Goal: Transaction & Acquisition: Purchase product/service

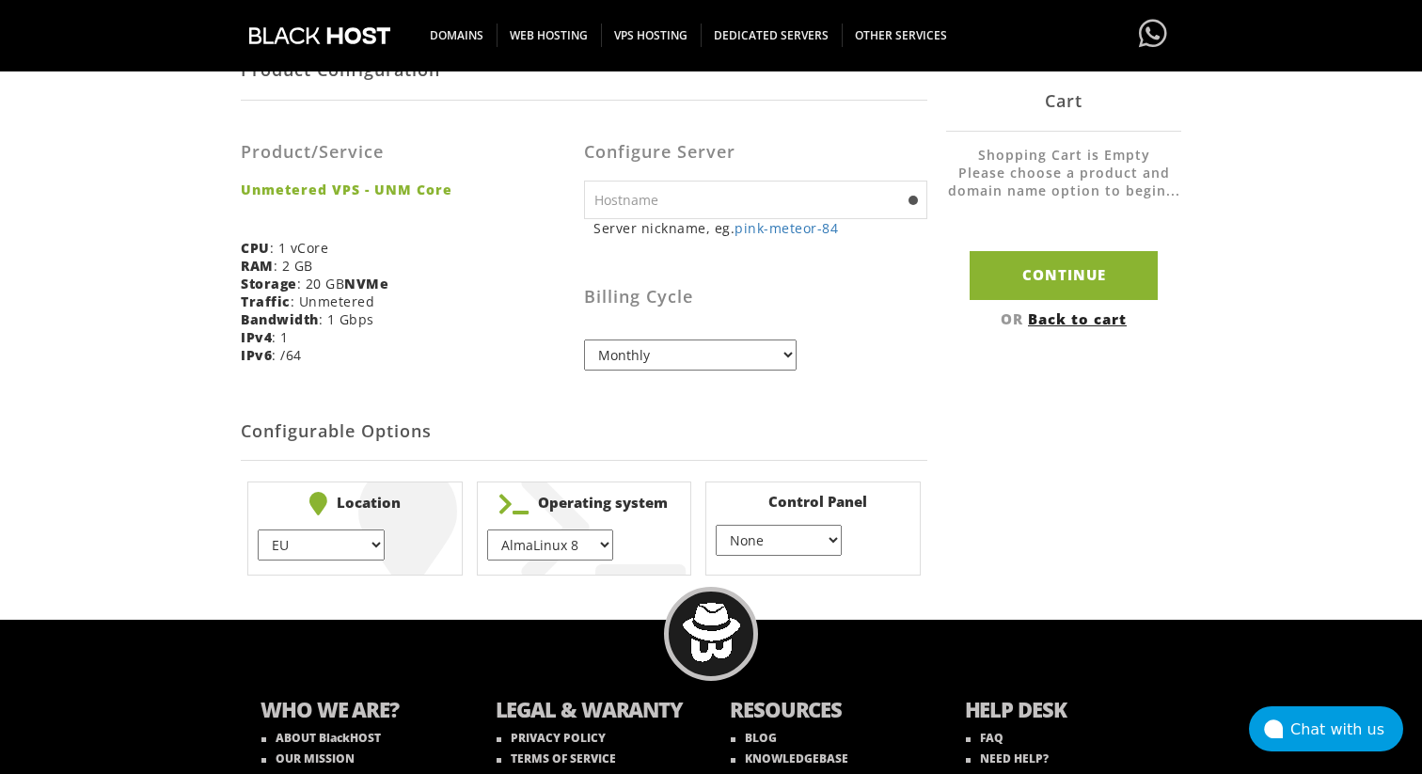
click at [674, 188] on input "text" at bounding box center [755, 200] width 343 height 39
drag, startPoint x: 1024, startPoint y: 288, endPoint x: 817, endPoint y: 363, distance: 219.3
click at [817, 363] on div "Product Configuration Product/Service Unmetered VPS - UNM Core CPU : 1 vCore RA…" at bounding box center [711, 311] width 941 height 543
click at [807, 543] on select "None } Virtualmin } Cpanel } DirectAdmin }" at bounding box center [779, 540] width 126 height 31
click at [716, 526] on select "None } Virtualmin } Cpanel } DirectAdmin }" at bounding box center [779, 540] width 126 height 31
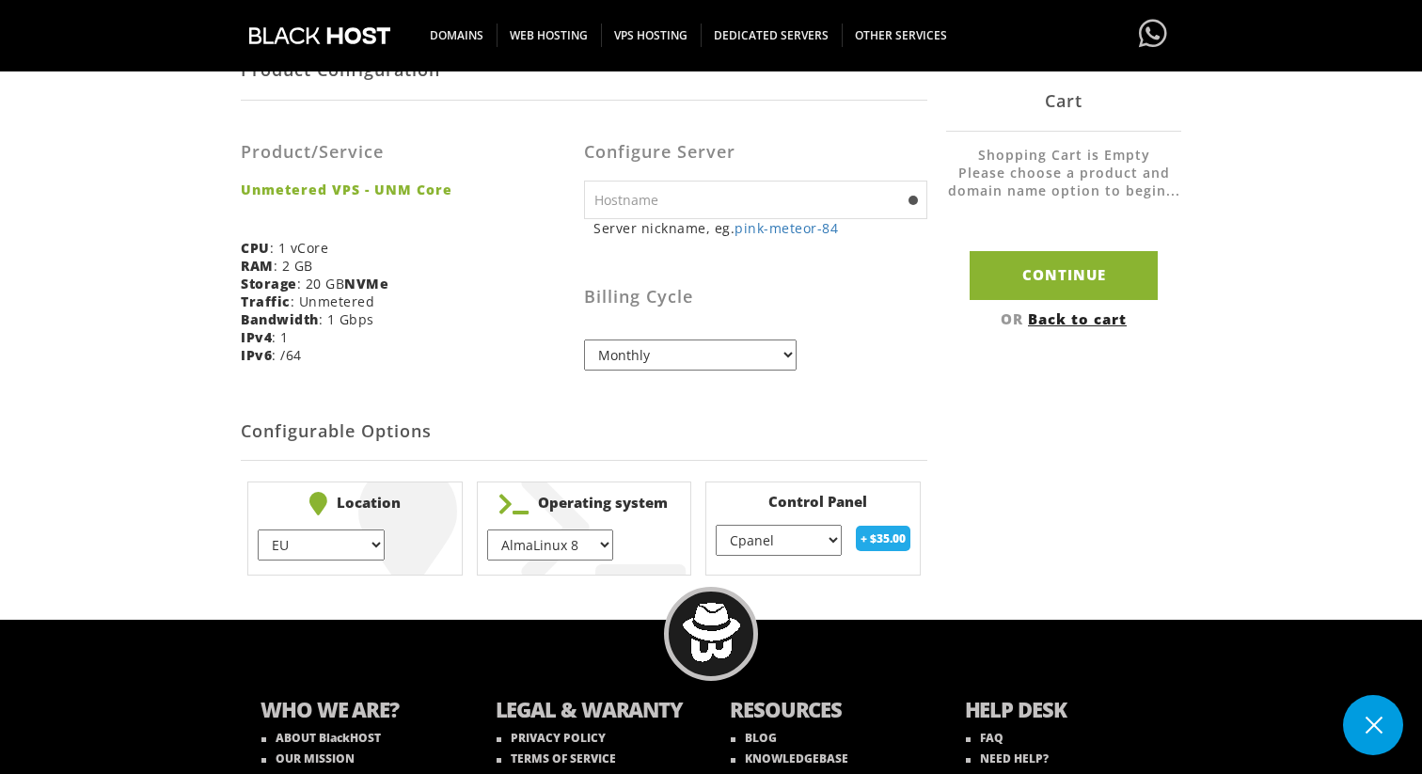
click at [778, 536] on select "None } Virtualmin } Cpanel } DirectAdmin }" at bounding box center [779, 540] width 126 height 31
click at [716, 526] on select "None } Virtualmin } Cpanel } DirectAdmin }" at bounding box center [779, 540] width 126 height 31
click at [780, 547] on select "None } Virtualmin } Cpanel } DirectAdmin }" at bounding box center [779, 540] width 126 height 31
click at [716, 526] on select "None } Virtualmin } Cpanel } DirectAdmin }" at bounding box center [779, 540] width 126 height 31
click at [805, 543] on select "None } Virtualmin } Cpanel } DirectAdmin }" at bounding box center [779, 540] width 126 height 31
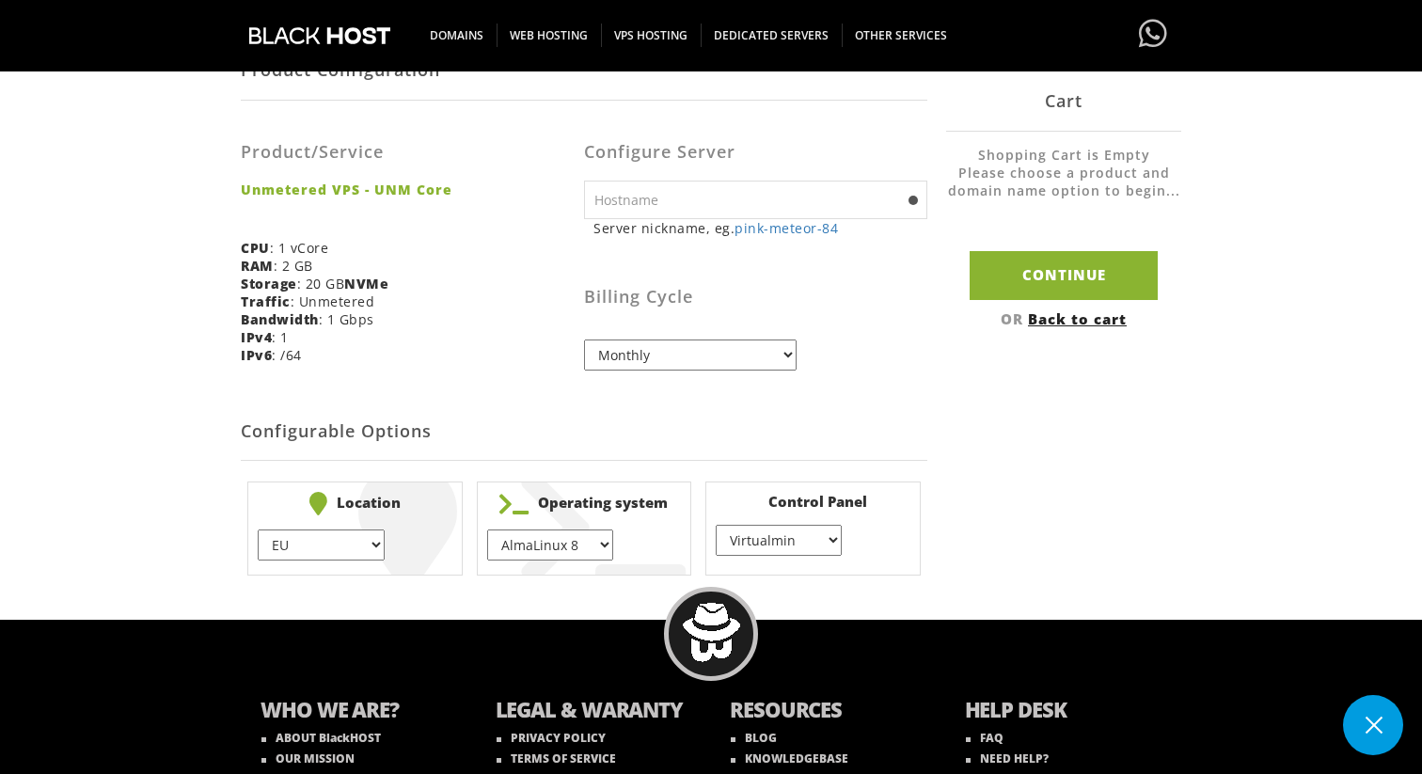
click at [716, 526] on select "None } Virtualmin } Cpanel } DirectAdmin }" at bounding box center [779, 540] width 126 height 31
click at [786, 545] on select "None } Virtualmin } Cpanel } DirectAdmin }" at bounding box center [779, 540] width 126 height 31
select select "255"
click at [716, 526] on select "None } Virtualmin } Cpanel } DirectAdmin }" at bounding box center [779, 540] width 126 height 31
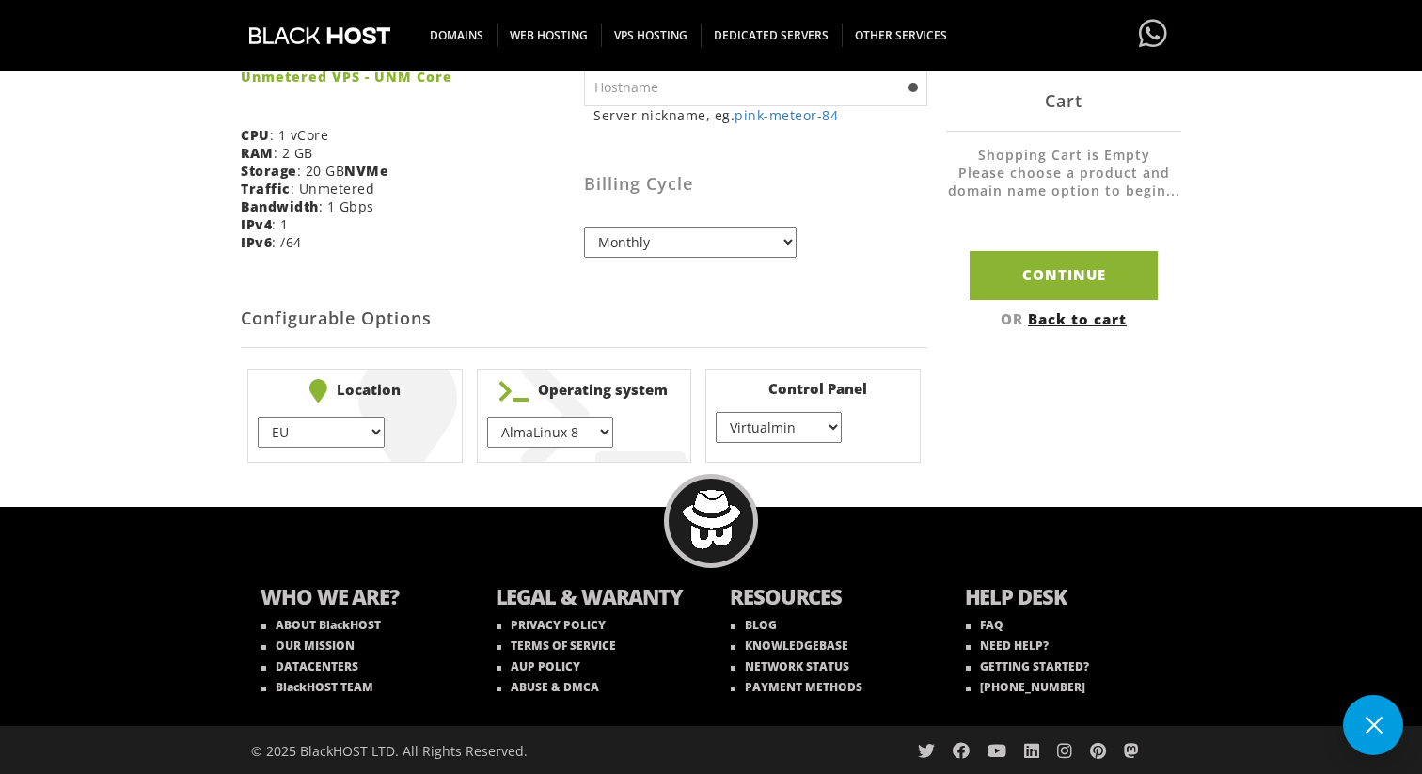
scroll to position [472, 0]
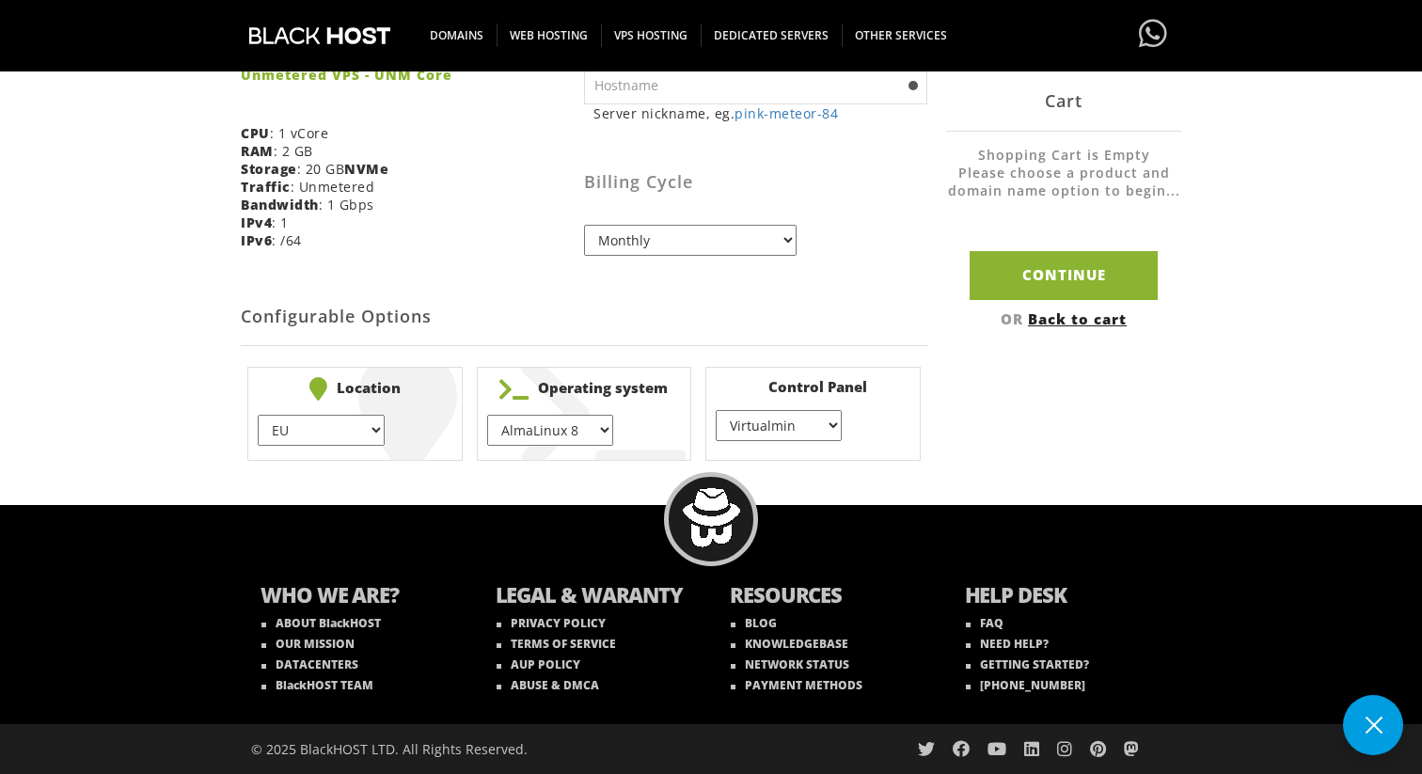
click at [563, 420] on select "AlmaLinux 8 } AlmaLinux 9 } AlmaLinux 10 } Rocky Linux 8 } Rocky Linux 9 } Cent…" at bounding box center [550, 430] width 126 height 31
click at [325, 431] on select "EU } [GEOGRAPHIC_DATA] } [GEOGRAPHIC_DATA] } [GEOGRAPHIC_DATA] } [GEOGRAPHIC_DA…" at bounding box center [321, 430] width 126 height 31
click at [1369, 766] on div "© 2025 BlackHOST LTD. All Rights Reserved." at bounding box center [711, 749] width 1422 height 50
click at [1369, 706] on button at bounding box center [1373, 725] width 60 height 60
click at [1357, 722] on div "Chat with us" at bounding box center [1347, 730] width 113 height 18
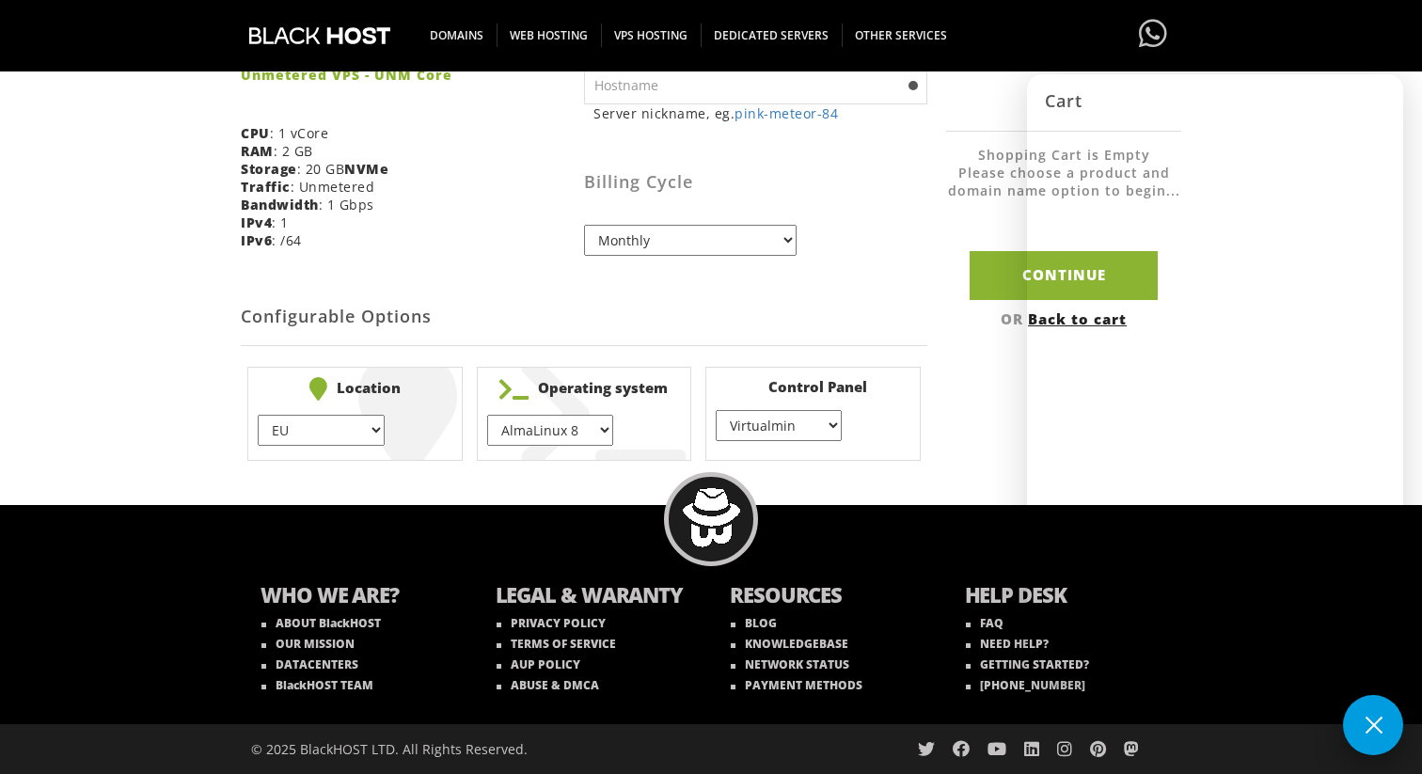
click at [1381, 731] on button at bounding box center [1373, 725] width 60 height 60
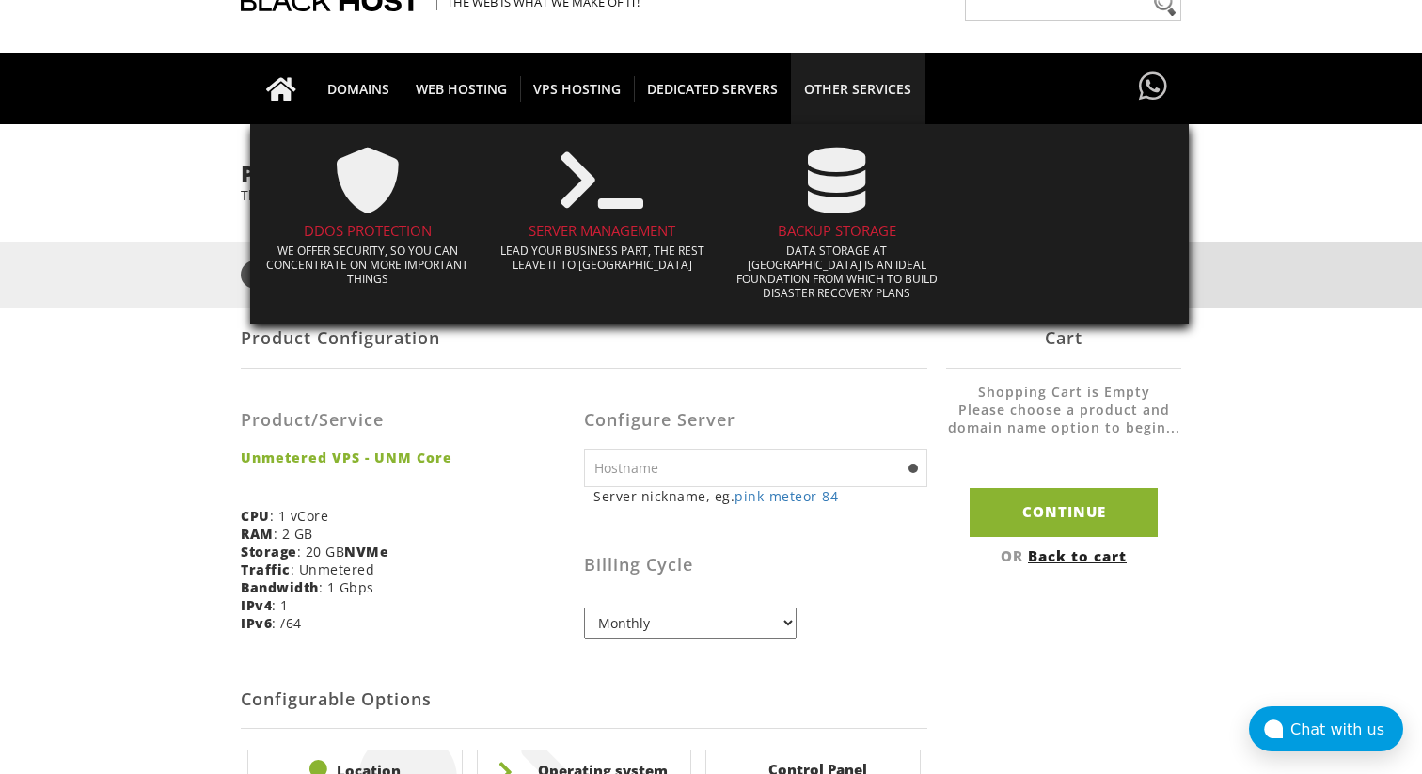
scroll to position [101, 0]
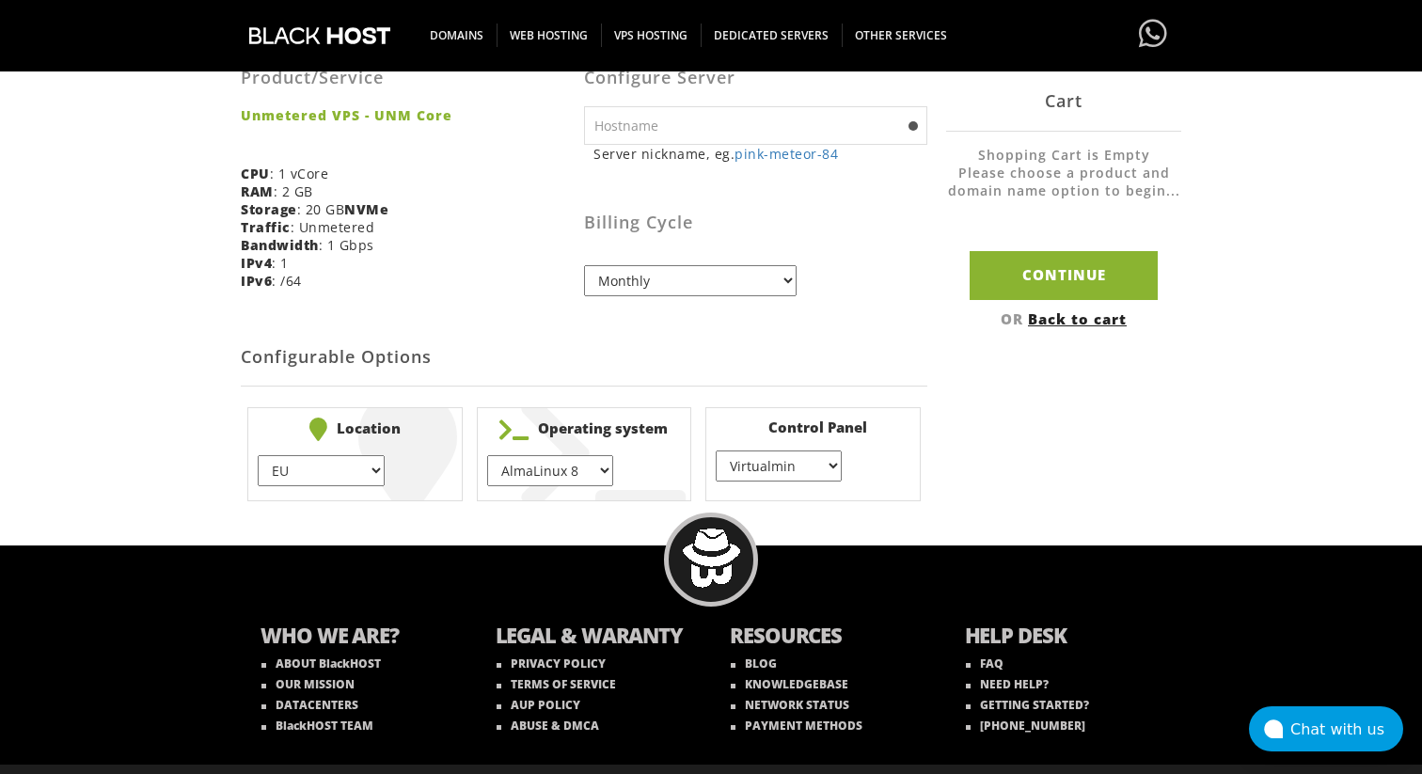
click at [733, 354] on h2 "Configurable Options" at bounding box center [584, 357] width 687 height 57
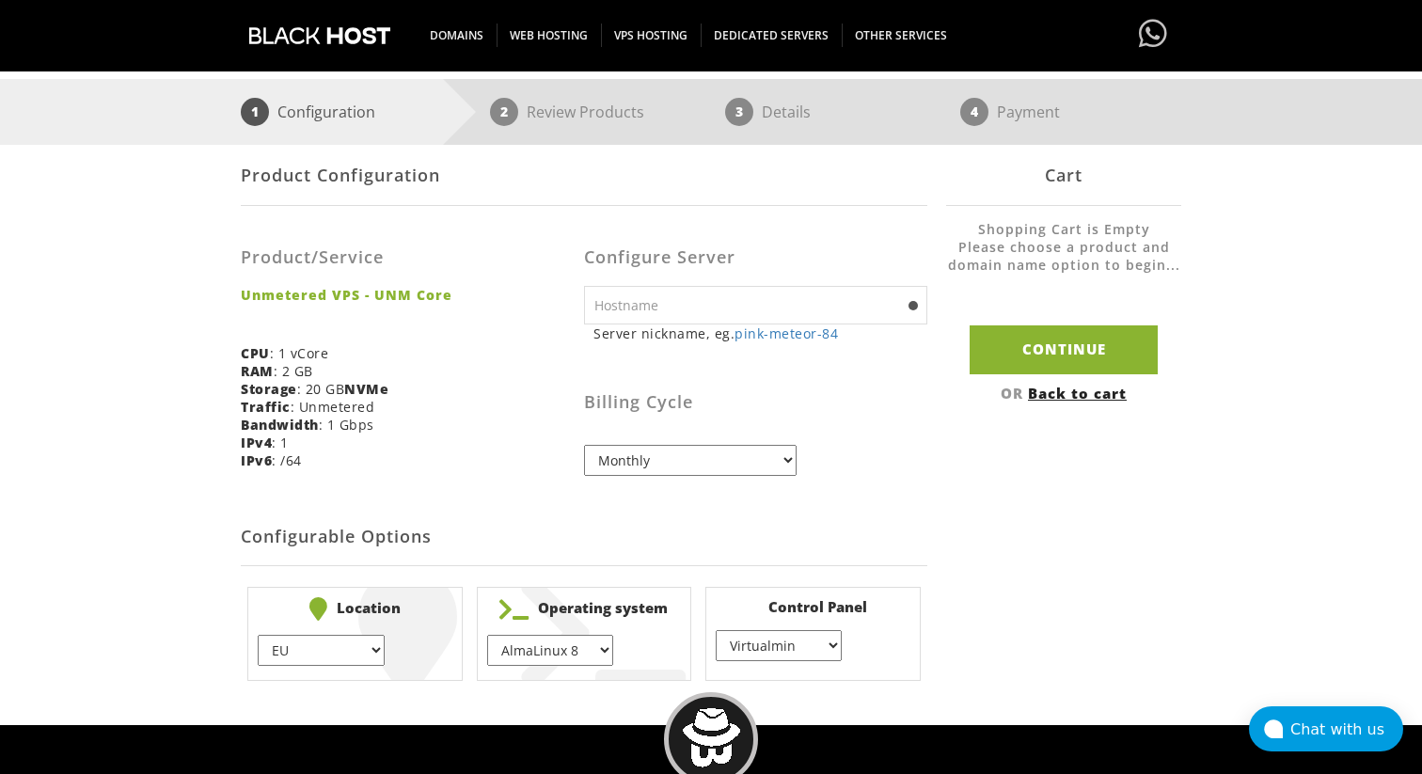
scroll to position [250, 0]
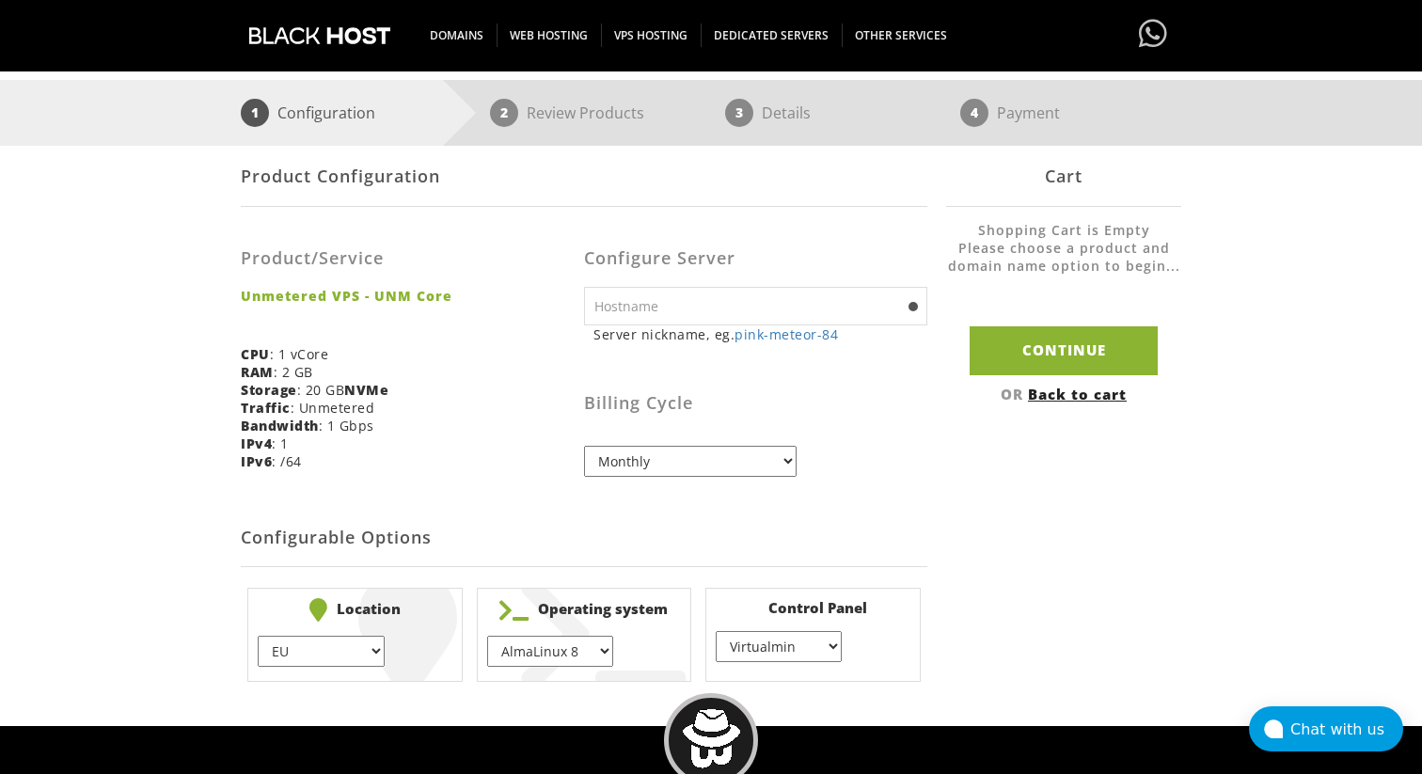
click at [741, 310] on input "text" at bounding box center [755, 306] width 343 height 39
